Goal: Task Accomplishment & Management: Manage account settings

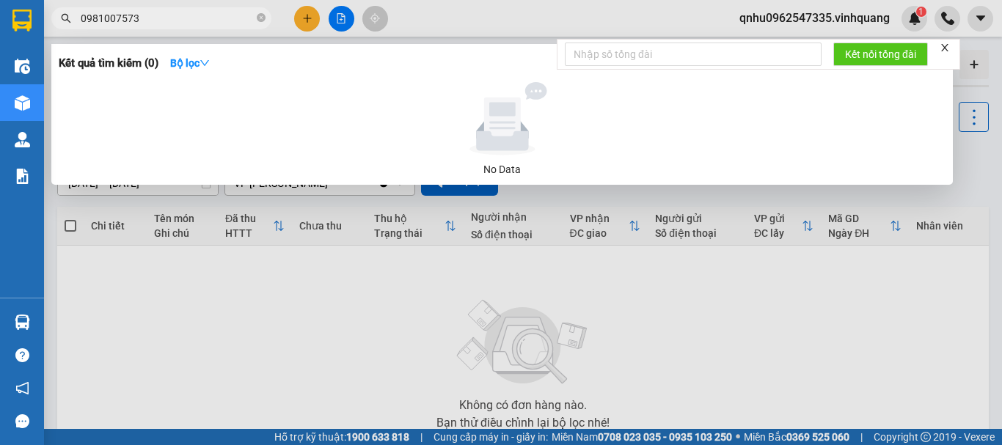
click at [982, 21] on div at bounding box center [501, 222] width 1002 height 445
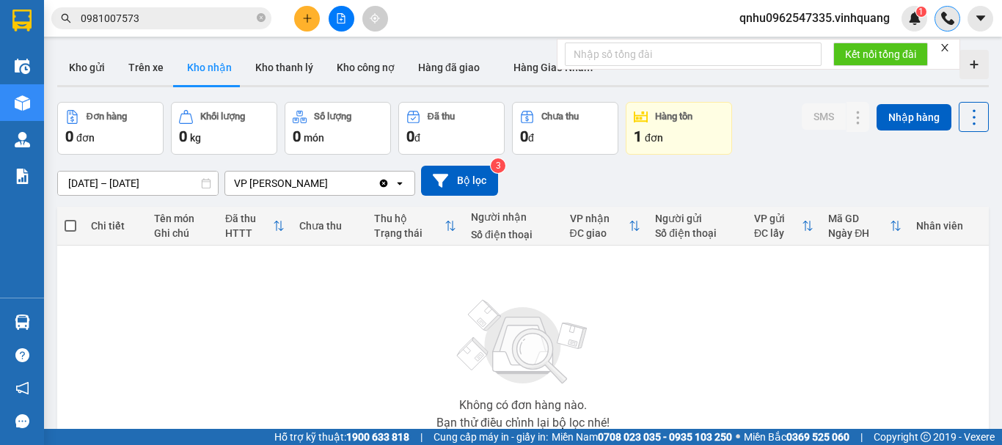
click at [957, 23] on div at bounding box center [947, 19] width 26 height 26
click at [949, 24] on img at bounding box center [947, 18] width 13 height 13
click at [981, 18] on icon "caret-down" at bounding box center [979, 17] width 9 height 5
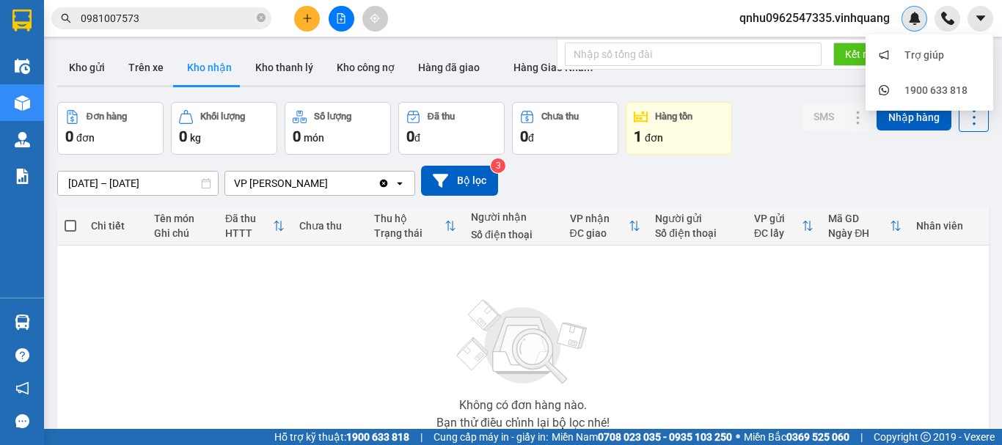
click at [912, 21] on img at bounding box center [914, 18] width 13 height 13
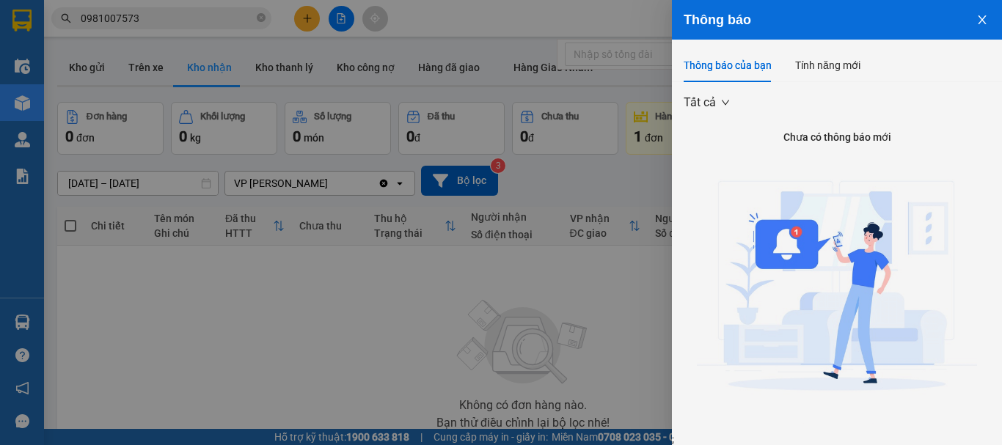
click at [590, 21] on div at bounding box center [501, 222] width 1002 height 445
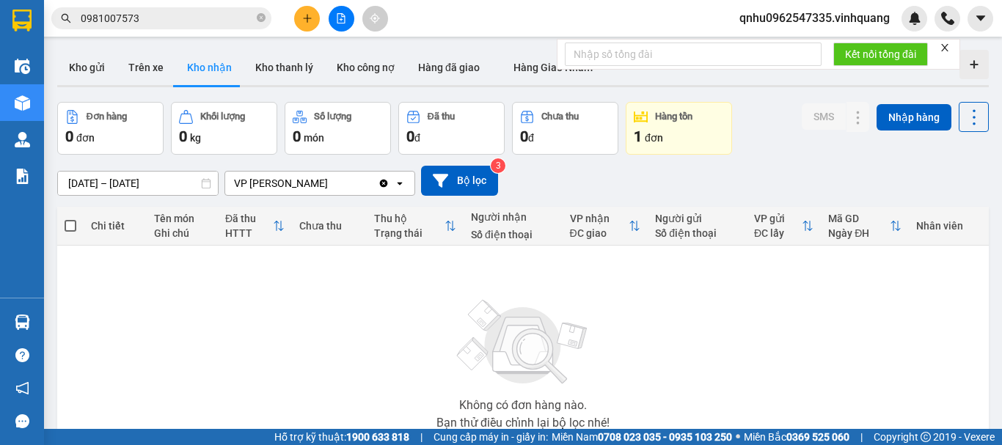
click at [836, 22] on span "qnhu0962547335.vinhquang" at bounding box center [815, 18] width 174 height 18
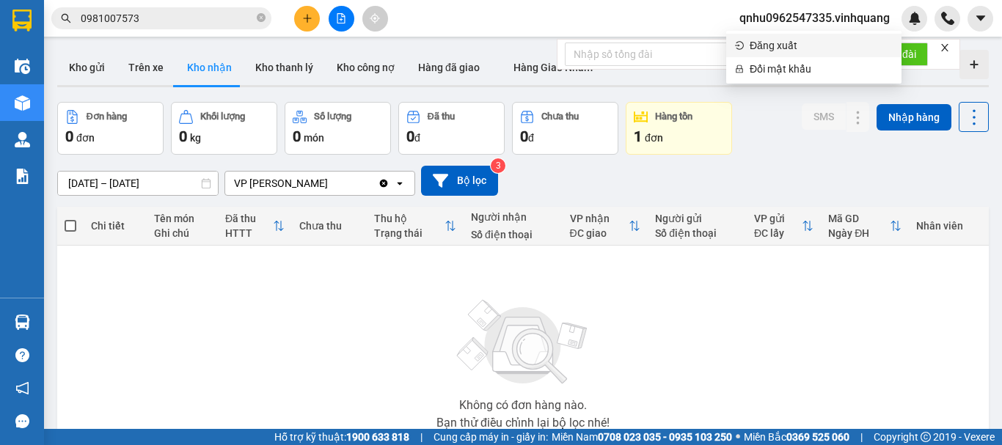
click at [802, 45] on span "Đăng xuất" at bounding box center [821, 45] width 143 height 16
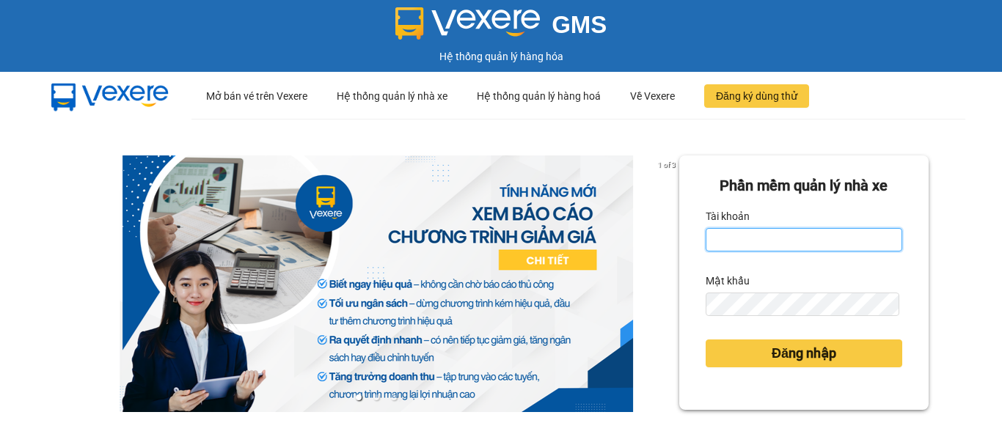
click at [758, 241] on input "Tài khoản" at bounding box center [804, 239] width 197 height 23
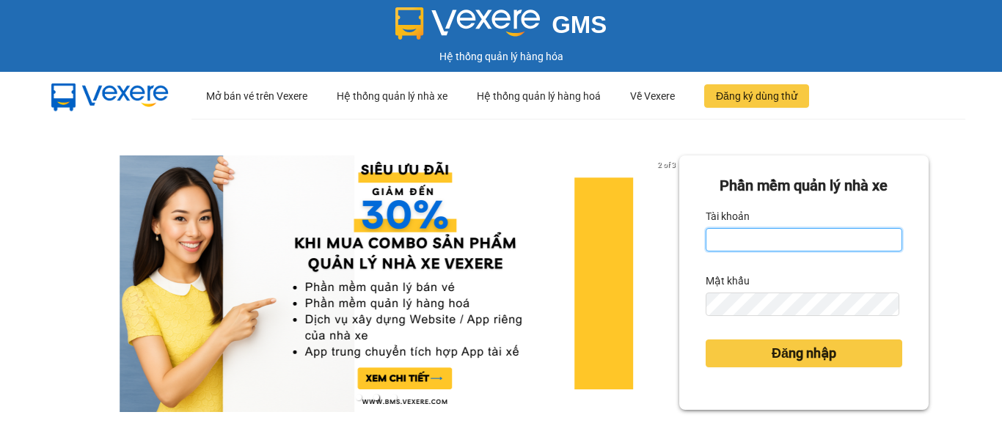
type input "van0584642557.vinhquang"
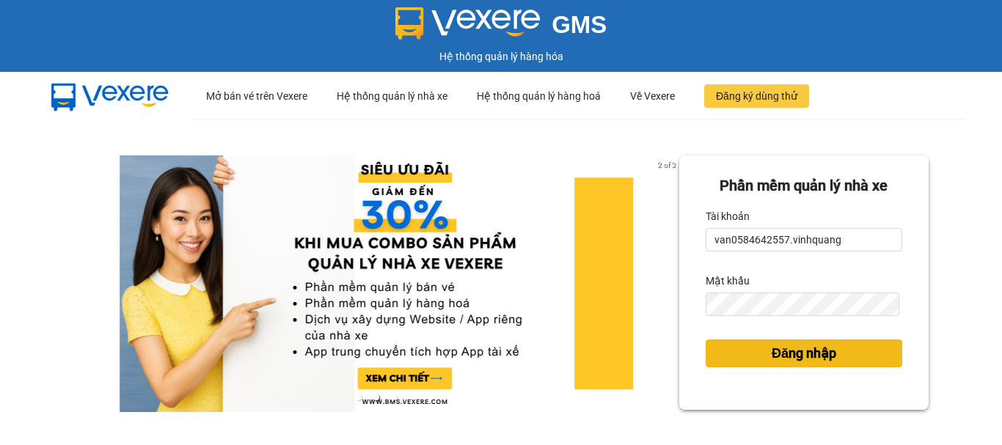
click at [772, 344] on span "Đăng nhập" at bounding box center [804, 353] width 65 height 21
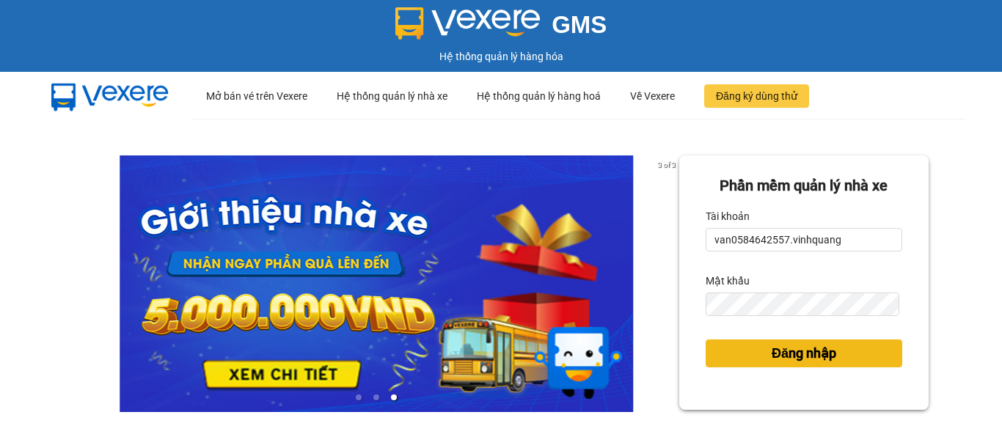
click at [750, 358] on button "Đăng nhập" at bounding box center [804, 354] width 197 height 28
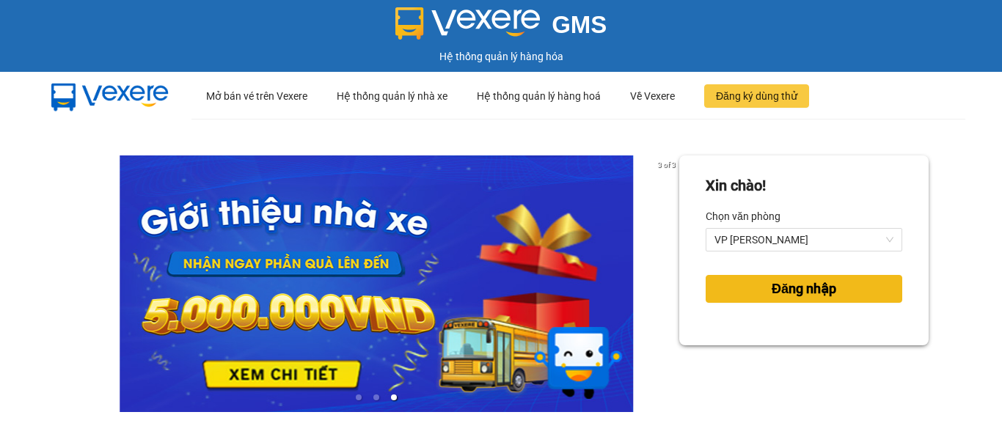
click at [783, 290] on span "Đăng nhập" at bounding box center [804, 289] width 65 height 21
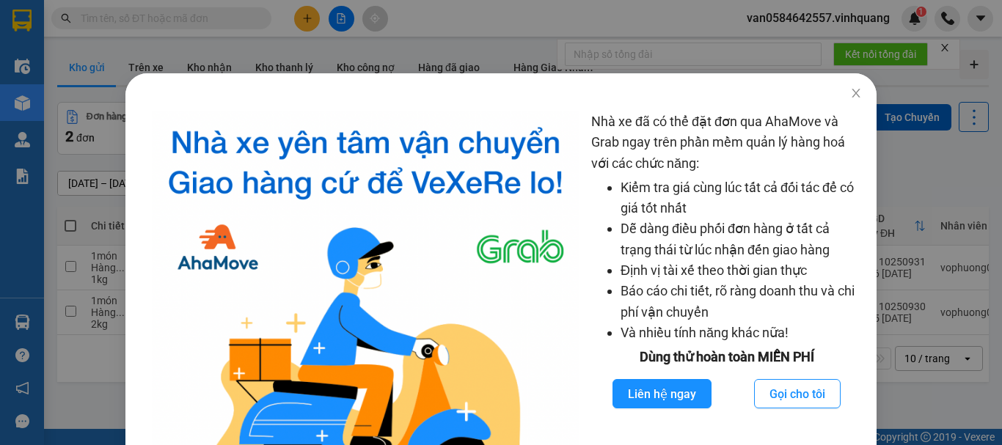
click at [945, 179] on div "Nhà xe đã có thể đặt đơn qua AhaMove và Grab ngay trên phần mềm quản lý hàng ho…" at bounding box center [501, 222] width 1002 height 445
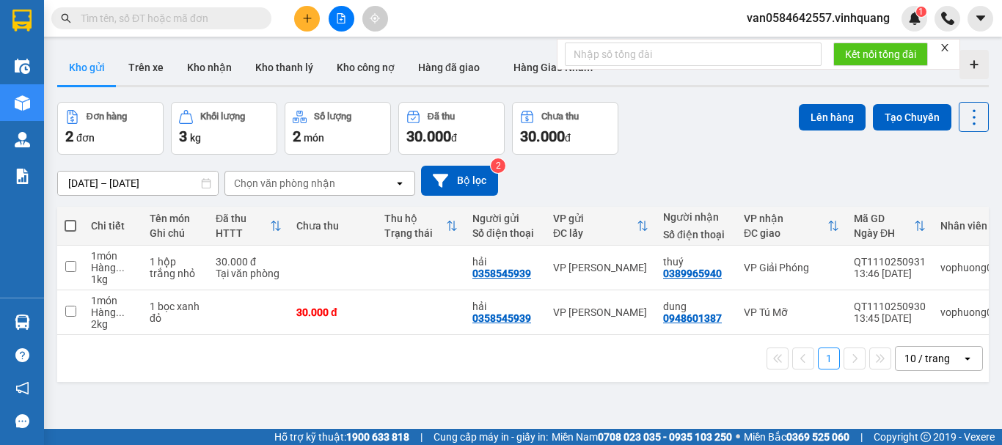
click at [207, 21] on input "text" at bounding box center [167, 18] width 173 height 16
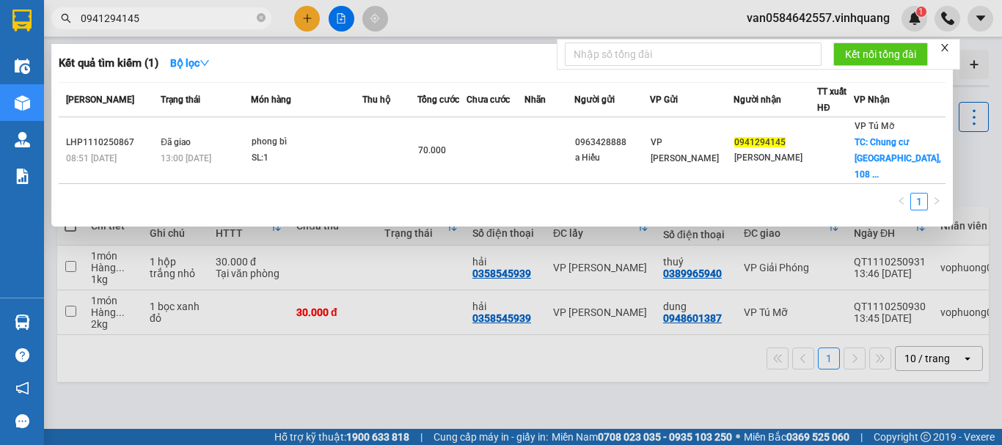
type input "0941294145"
click at [950, 48] on icon "close" at bounding box center [944, 48] width 10 height 10
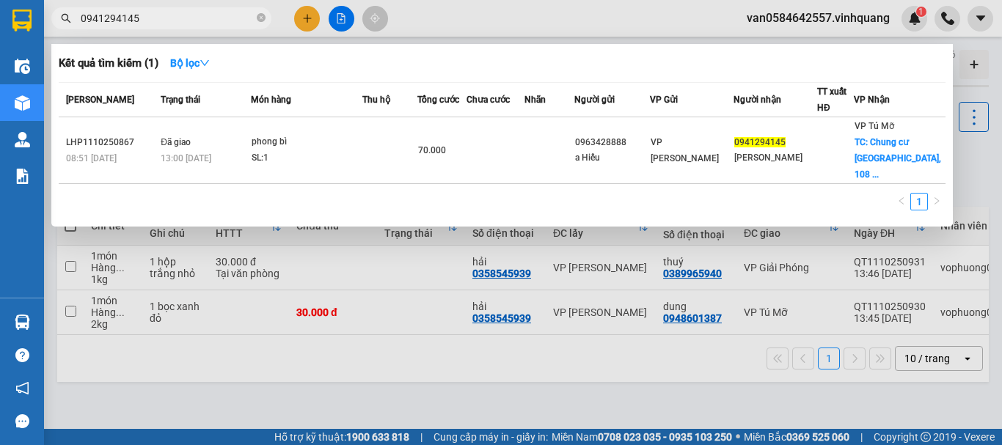
click at [165, 18] on input "0941294145" at bounding box center [167, 18] width 173 height 16
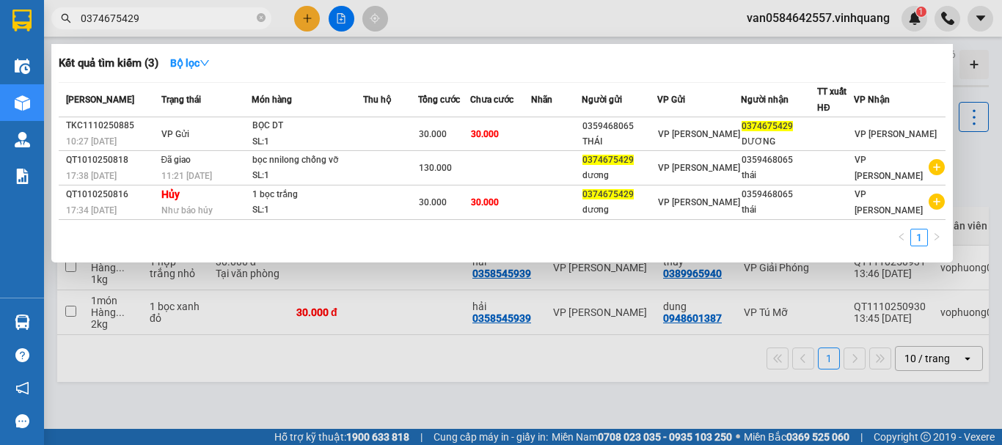
type input "0374675429"
